Goal: Task Accomplishment & Management: Manage account settings

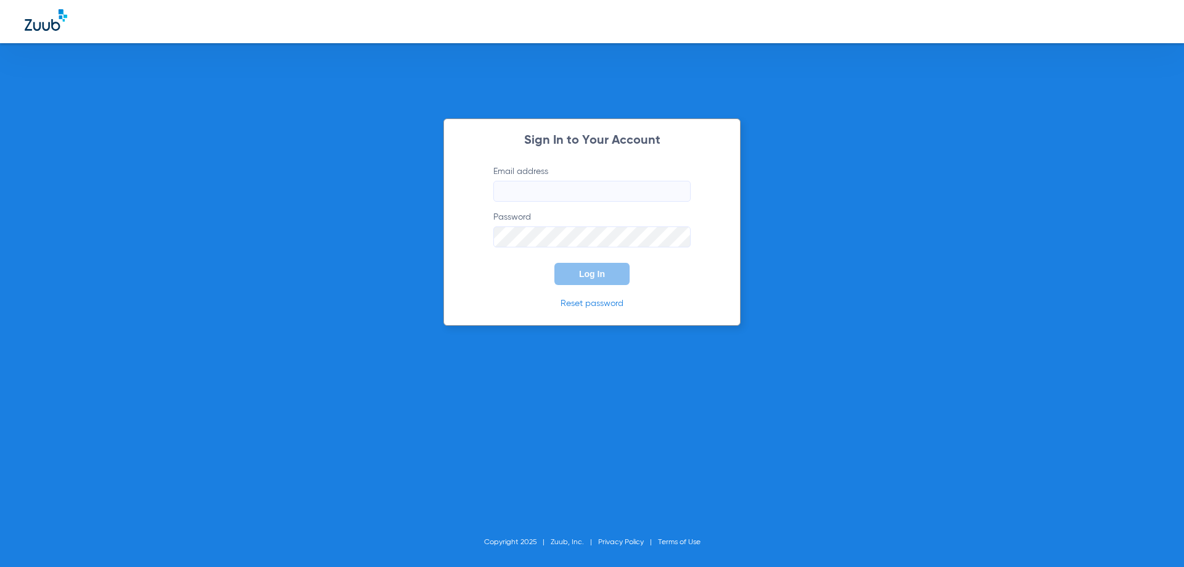
click at [532, 183] on input "Email address" at bounding box center [591, 191] width 197 height 21
type input "D"
type input "[EMAIL_ADDRESS][DOMAIN_NAME]"
click at [554, 263] on button "Log In" at bounding box center [591, 274] width 75 height 22
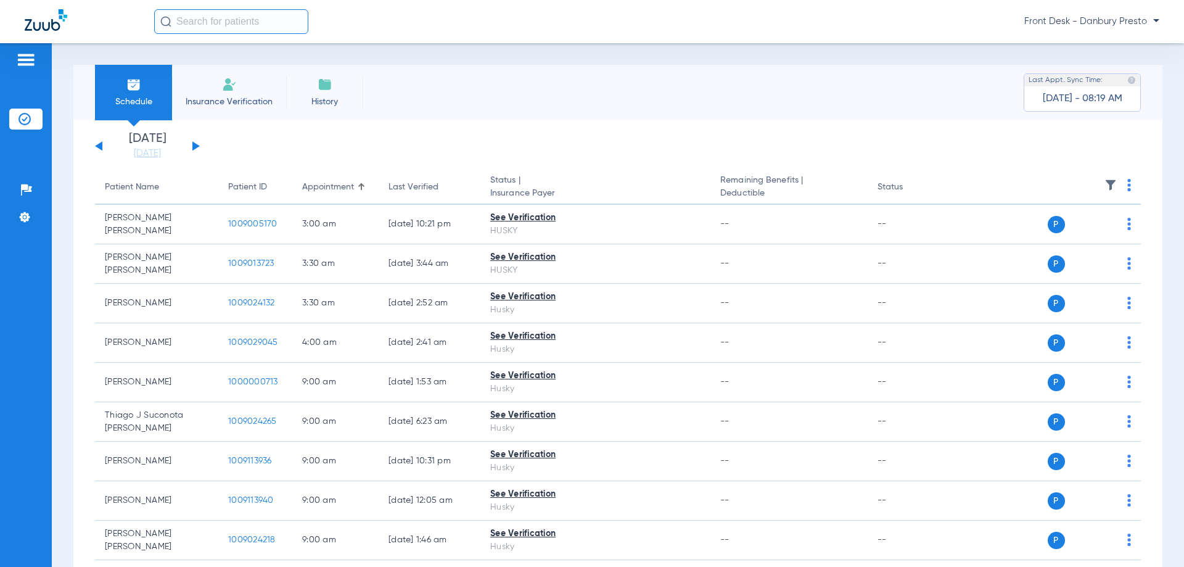
click at [196, 146] on button at bounding box center [195, 145] width 7 height 9
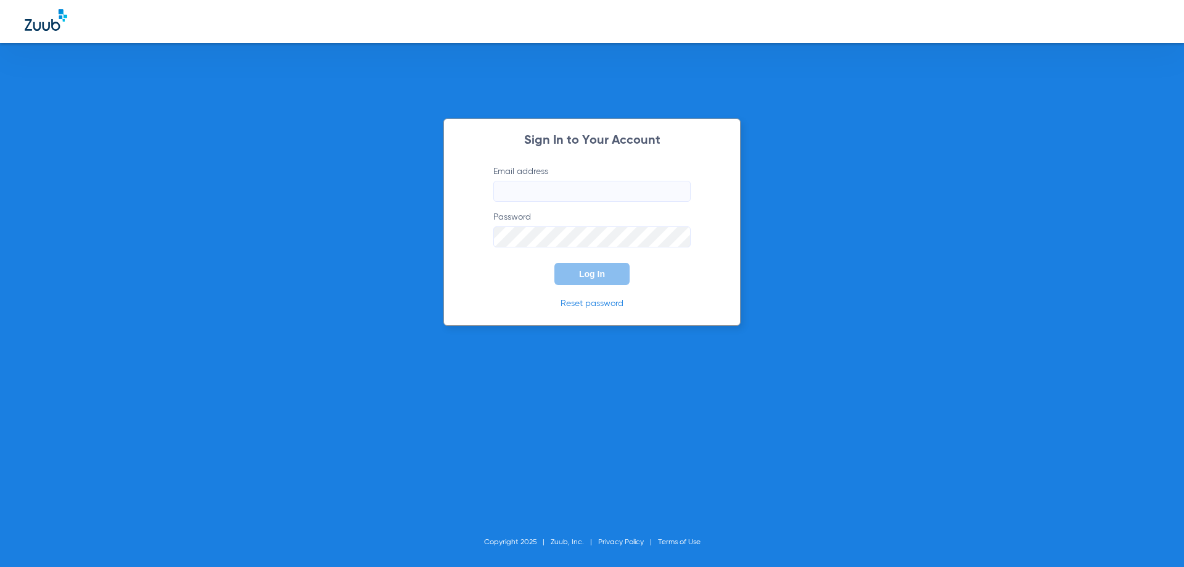
click at [522, 192] on input "Email address" at bounding box center [591, 191] width 197 height 21
type input "D"
click at [541, 194] on input "danbury" at bounding box center [591, 191] width 197 height 21
type input "[EMAIL_ADDRESS][DOMAIN_NAME]"
click at [554, 263] on button "Log In" at bounding box center [591, 274] width 75 height 22
